Goal: Find contact information: Find contact information

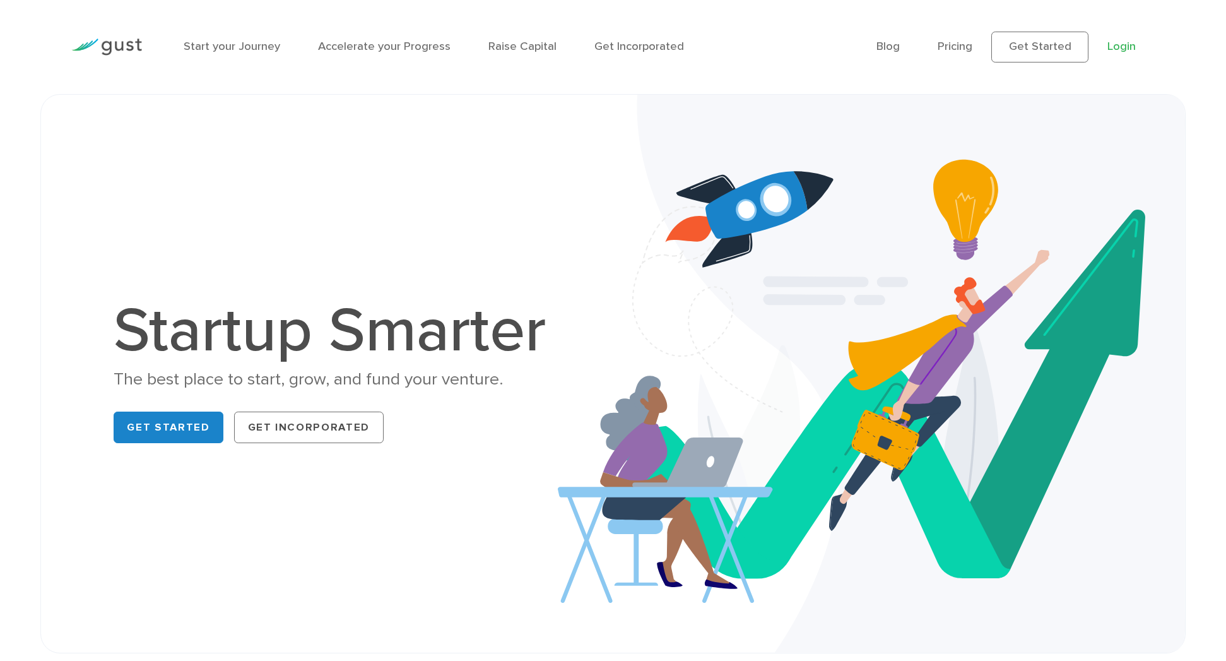
click at [1113, 46] on link "Login" at bounding box center [1122, 46] width 28 height 14
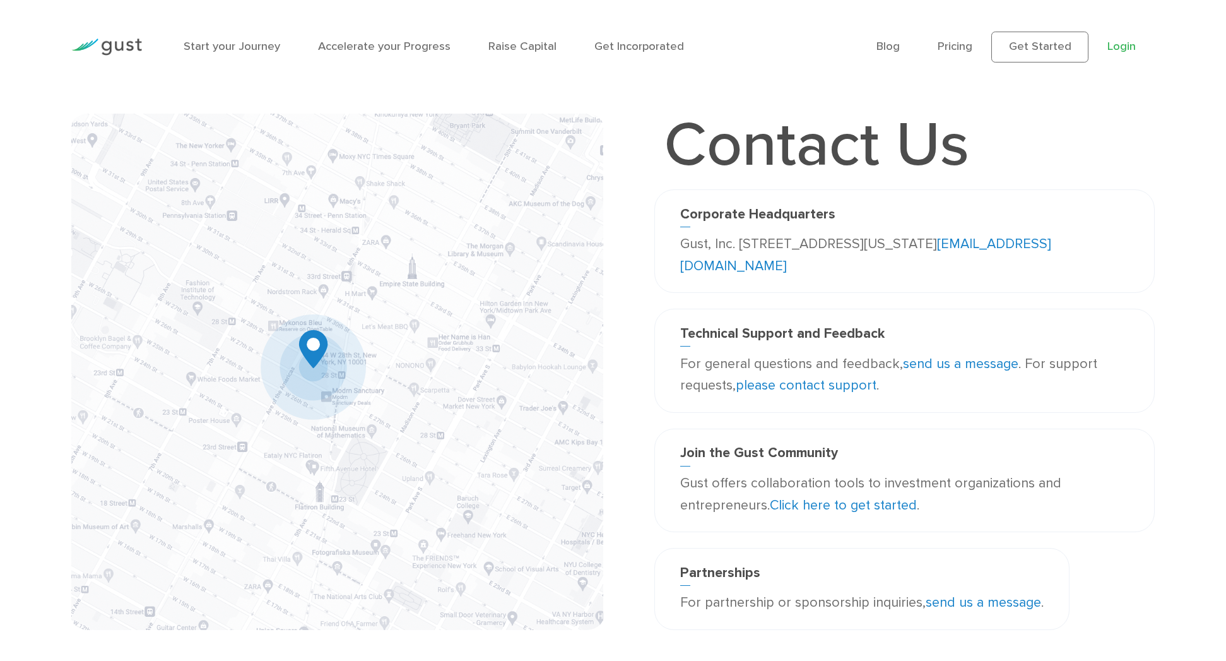
click at [1132, 48] on link "Login" at bounding box center [1122, 46] width 28 height 14
click at [778, 387] on link "please contact support" at bounding box center [806, 385] width 141 height 16
